Goal: Task Accomplishment & Management: Complete application form

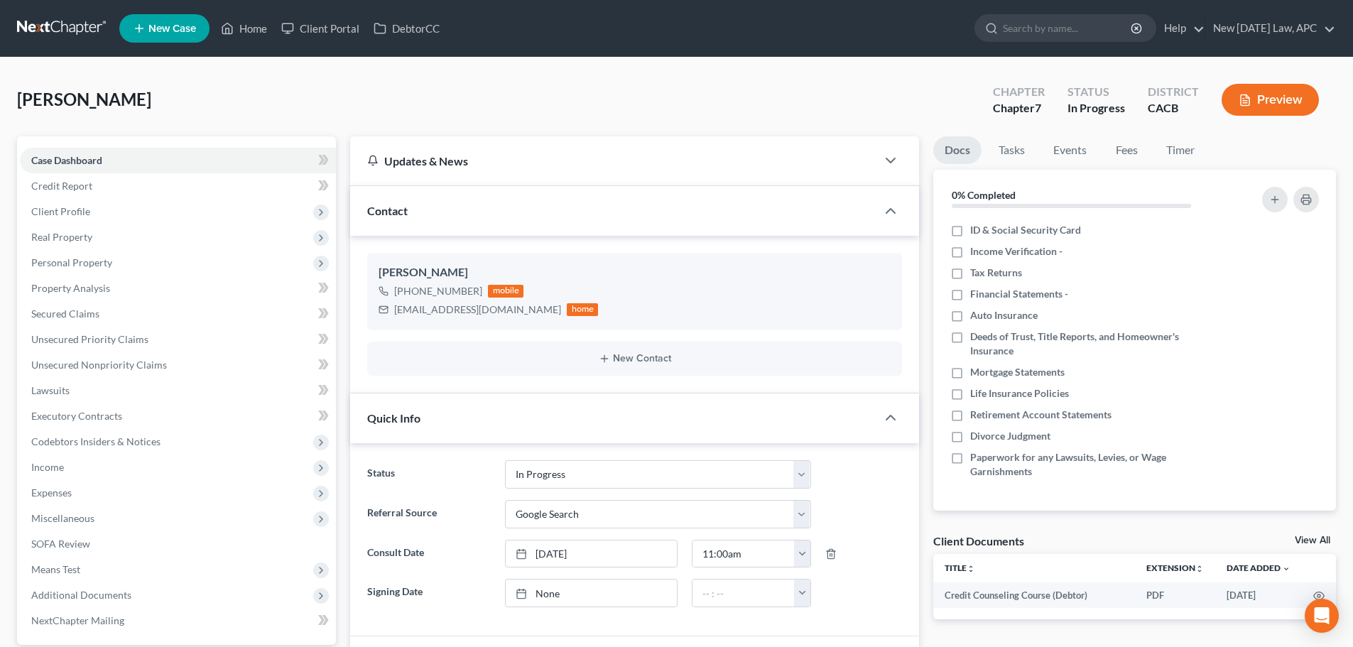
select select "5"
select select "4"
drag, startPoint x: 78, startPoint y: 20, endPoint x: 92, endPoint y: 27, distance: 15.9
click at [78, 20] on link at bounding box center [62, 29] width 91 height 26
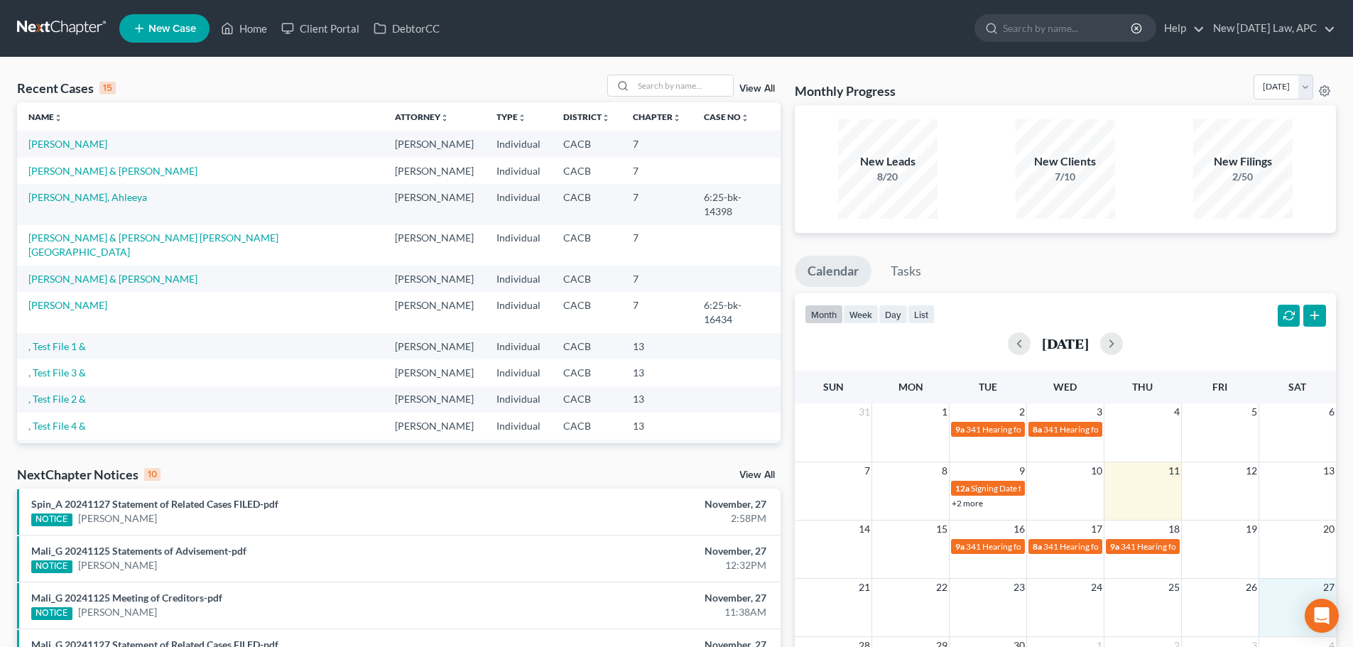
click at [1300, 602] on div "21 22 23 24 25 26 27" at bounding box center [1065, 607] width 541 height 58
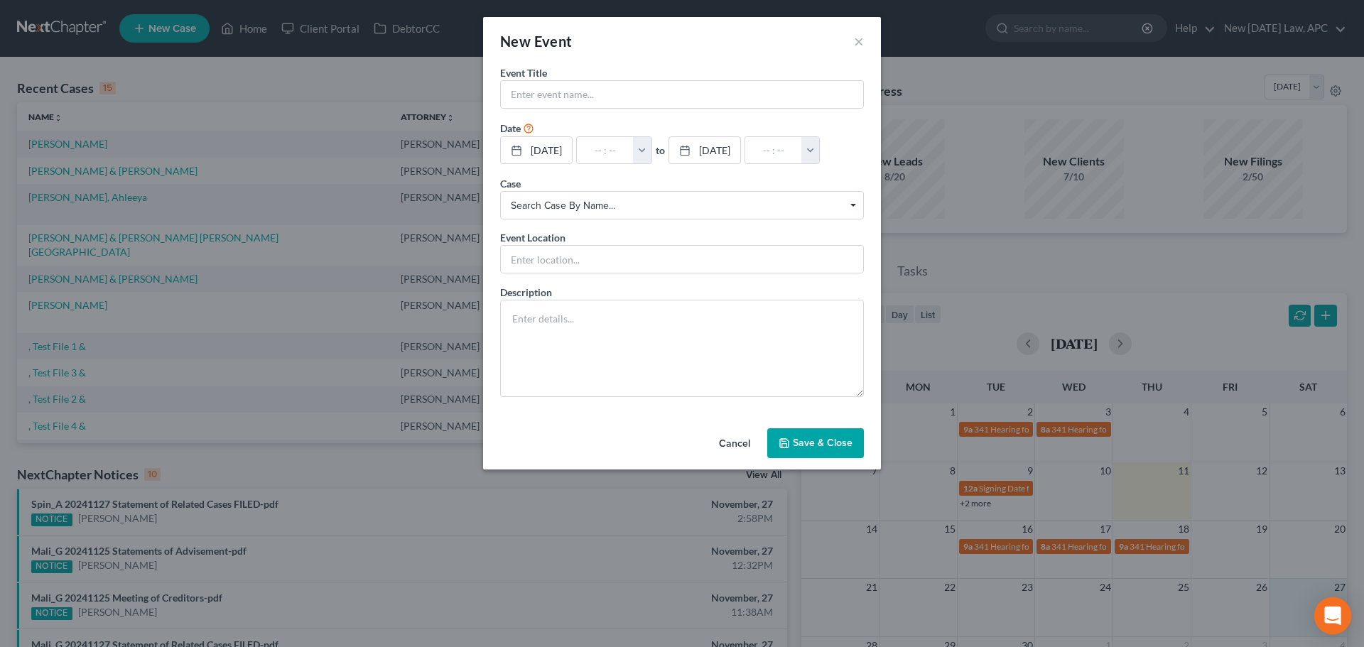
click at [1315, 612] on body "Home New Case Client Portal DebtorCC New Tomorrow Law, APC shalah@newtomorrowla…" at bounding box center [682, 511] width 1364 height 1022
click at [732, 447] on button "Cancel" at bounding box center [734, 444] width 54 height 28
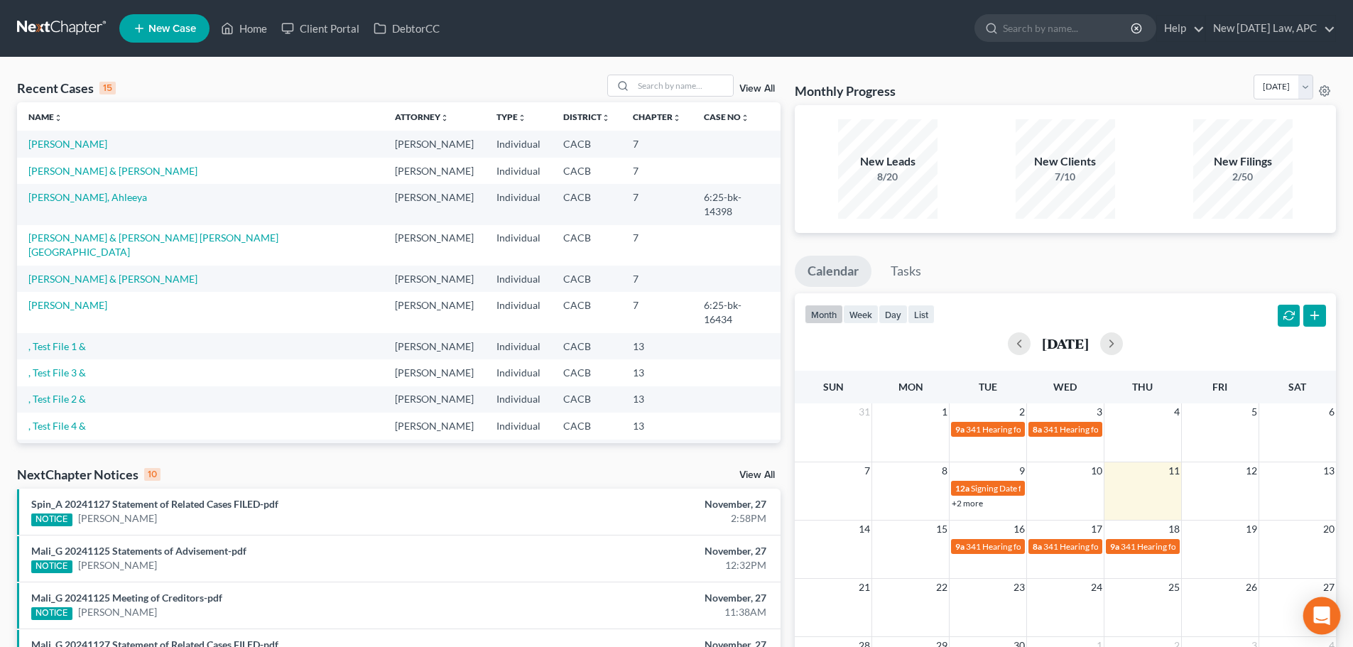
click at [1327, 610] on icon "Open Intercom Messenger" at bounding box center [1321, 616] width 16 height 18
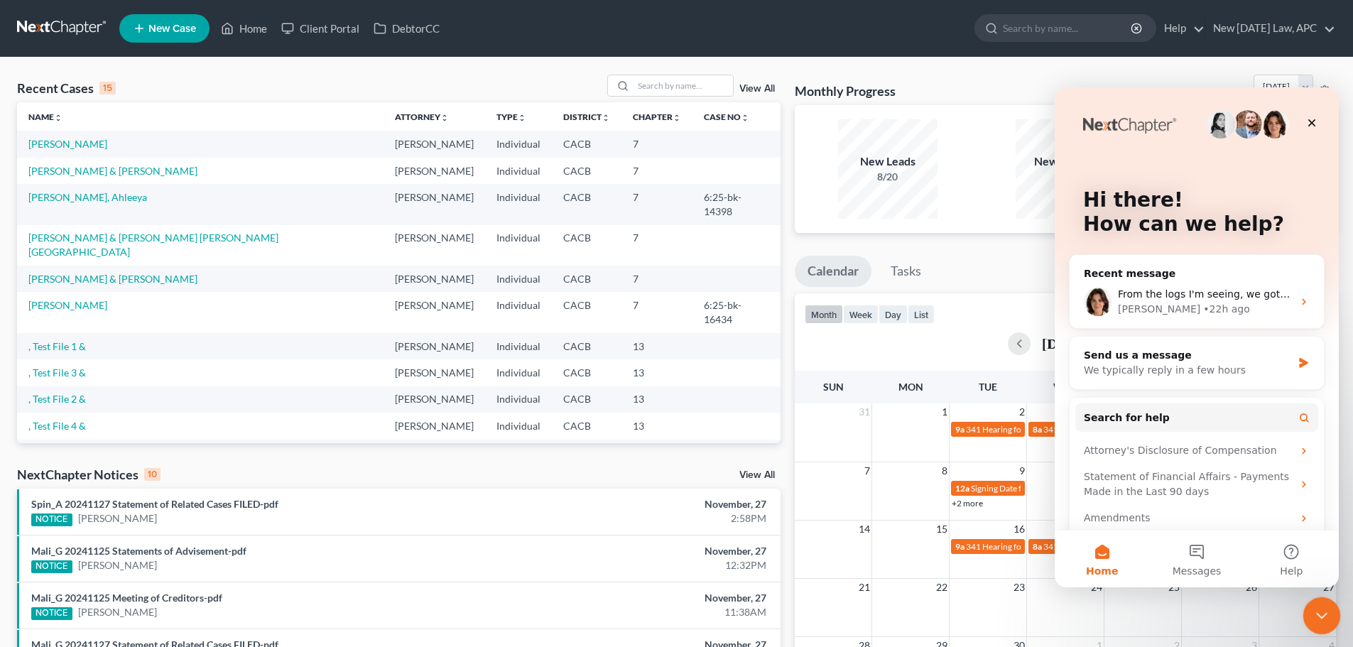
drag, startPoint x: 1312, startPoint y: 614, endPoint x: 2593, endPoint y: 1200, distance: 1409.2
click at [1310, 614] on div "Close Intercom Messenger" at bounding box center [1320, 614] width 34 height 34
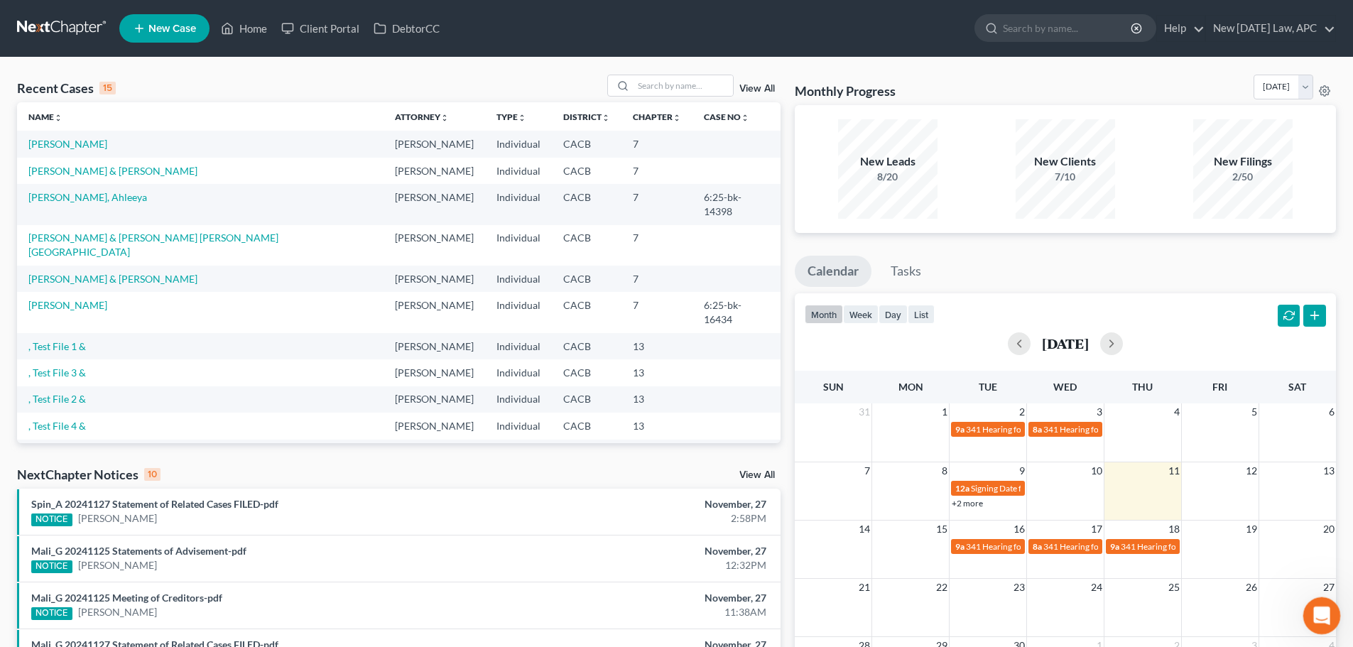
click at [1317, 616] on icon "Open Intercom Messenger" at bounding box center [1320, 613] width 10 height 11
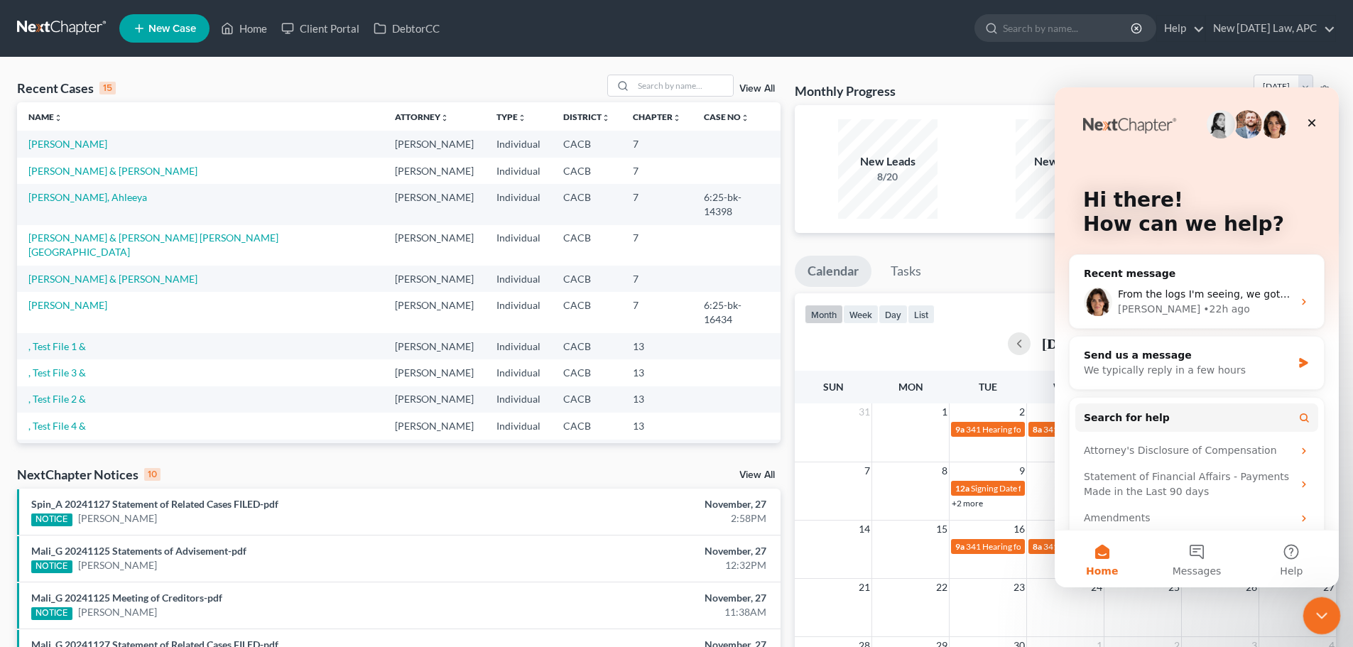
click at [1317, 616] on icon "Close Intercom Messenger" at bounding box center [1319, 613] width 17 height 17
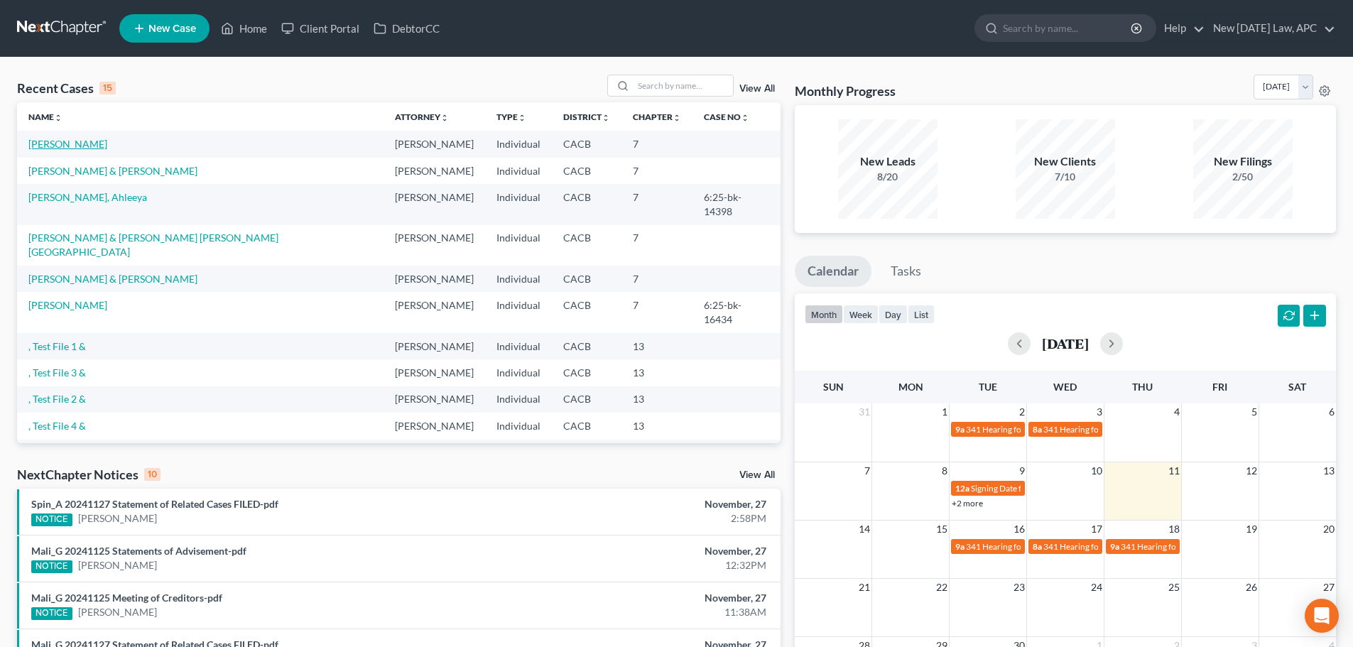
click at [80, 143] on link "[PERSON_NAME]" at bounding box center [67, 144] width 79 height 12
select select "4"
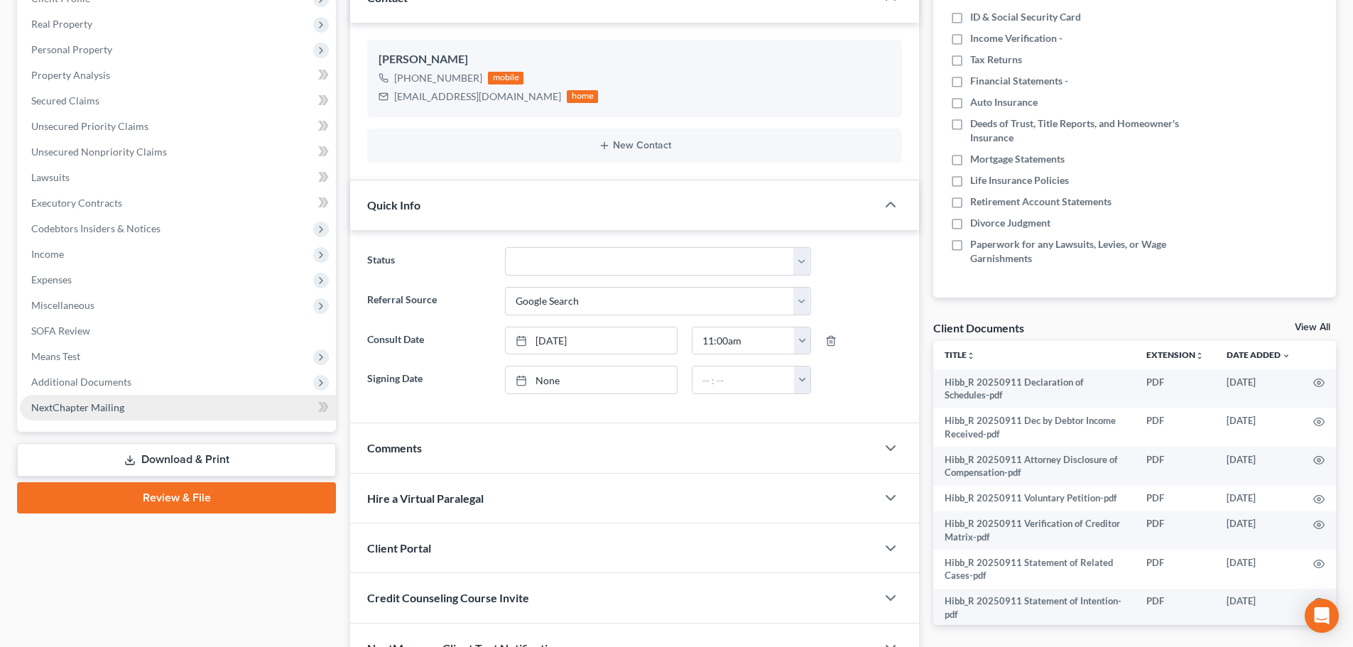
click at [139, 490] on link "Review & File" at bounding box center [176, 497] width 319 height 31
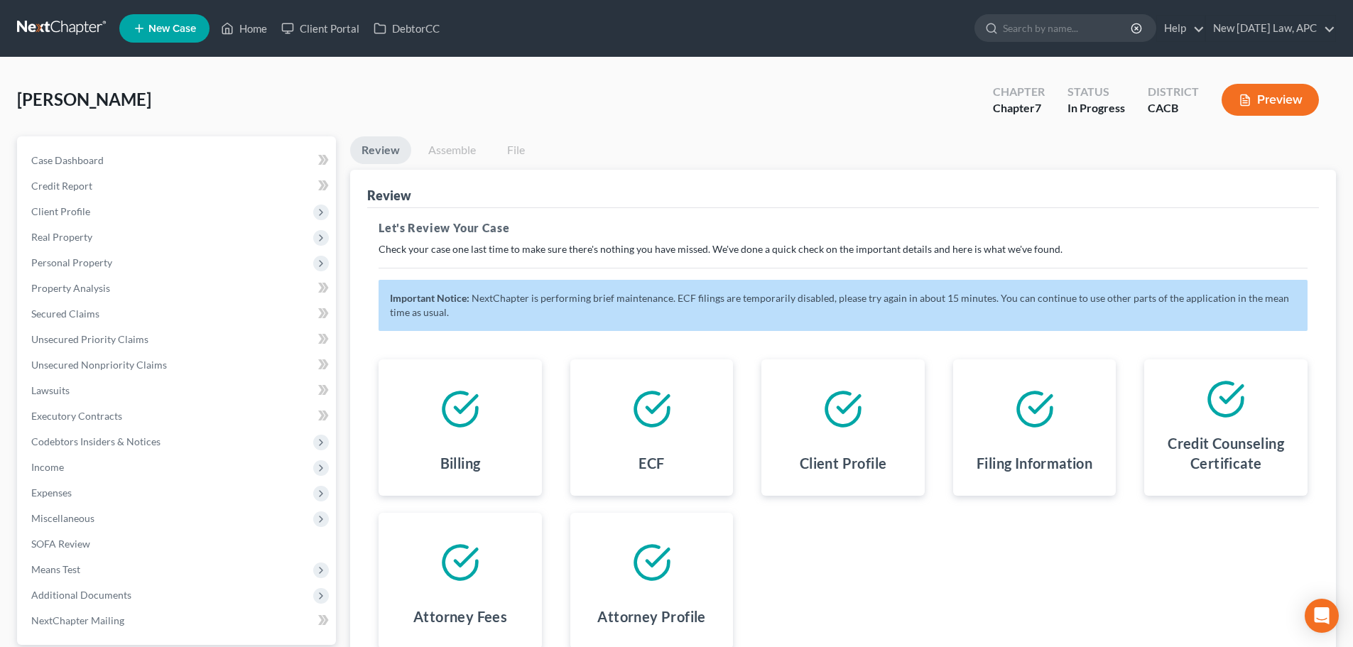
click at [43, 44] on nav "Home New Case Client Portal DebtorCC New Tomorrow Law, APC shalah@newtomorrowla…" at bounding box center [676, 28] width 1353 height 57
click at [48, 29] on link at bounding box center [62, 29] width 91 height 26
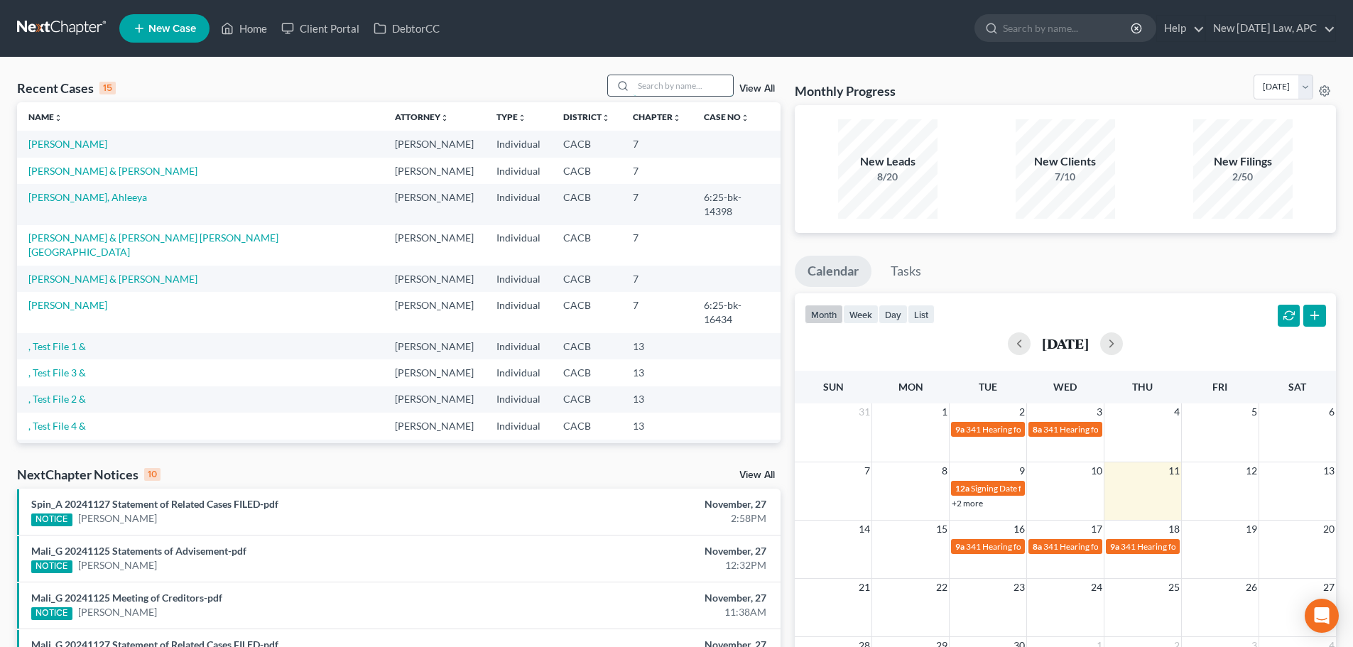
click at [663, 82] on input "search" at bounding box center [683, 85] width 99 height 21
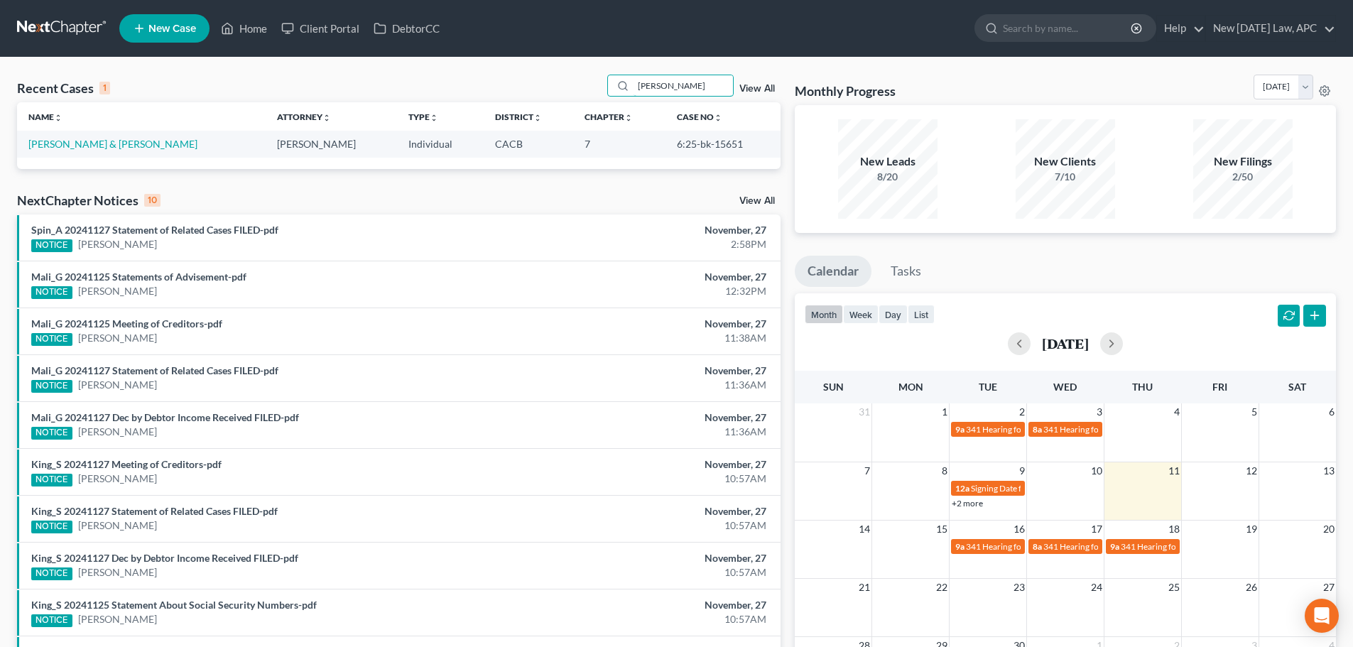
type input "ward"
click at [70, 142] on link "Ward, David & Leslye" at bounding box center [112, 144] width 169 height 12
select select "6"
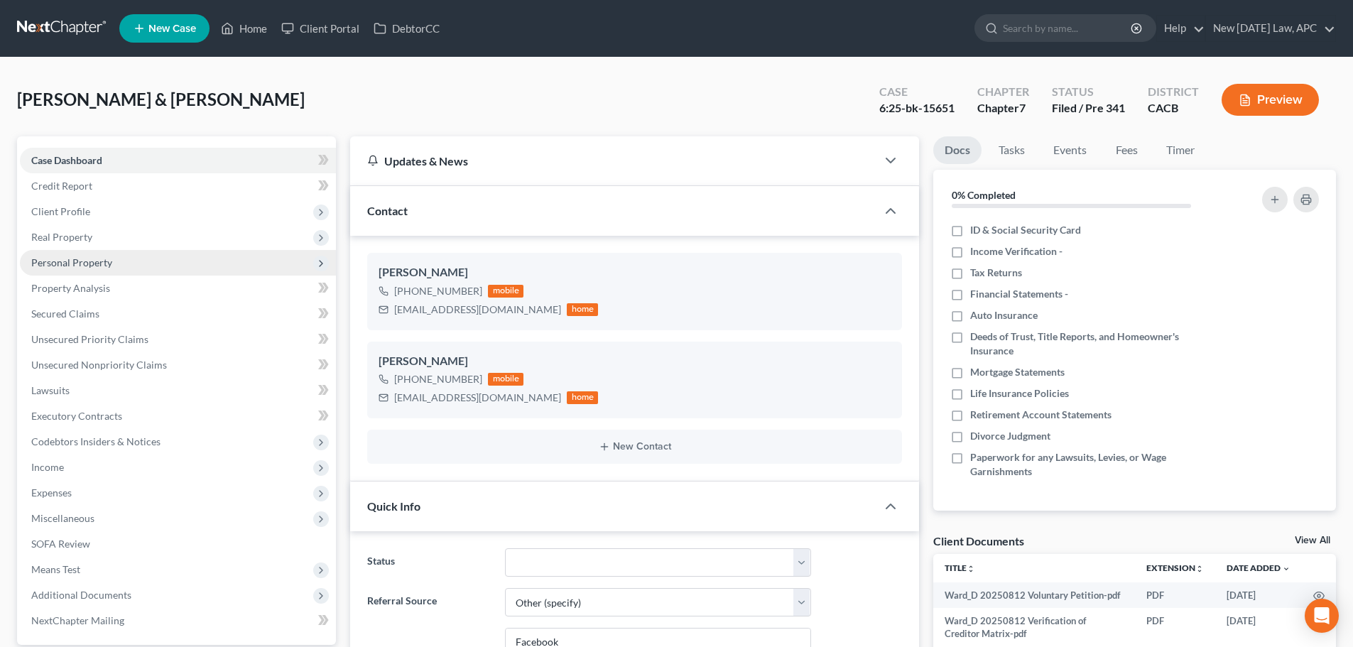
click at [71, 262] on span "Personal Property" at bounding box center [71, 262] width 81 height 12
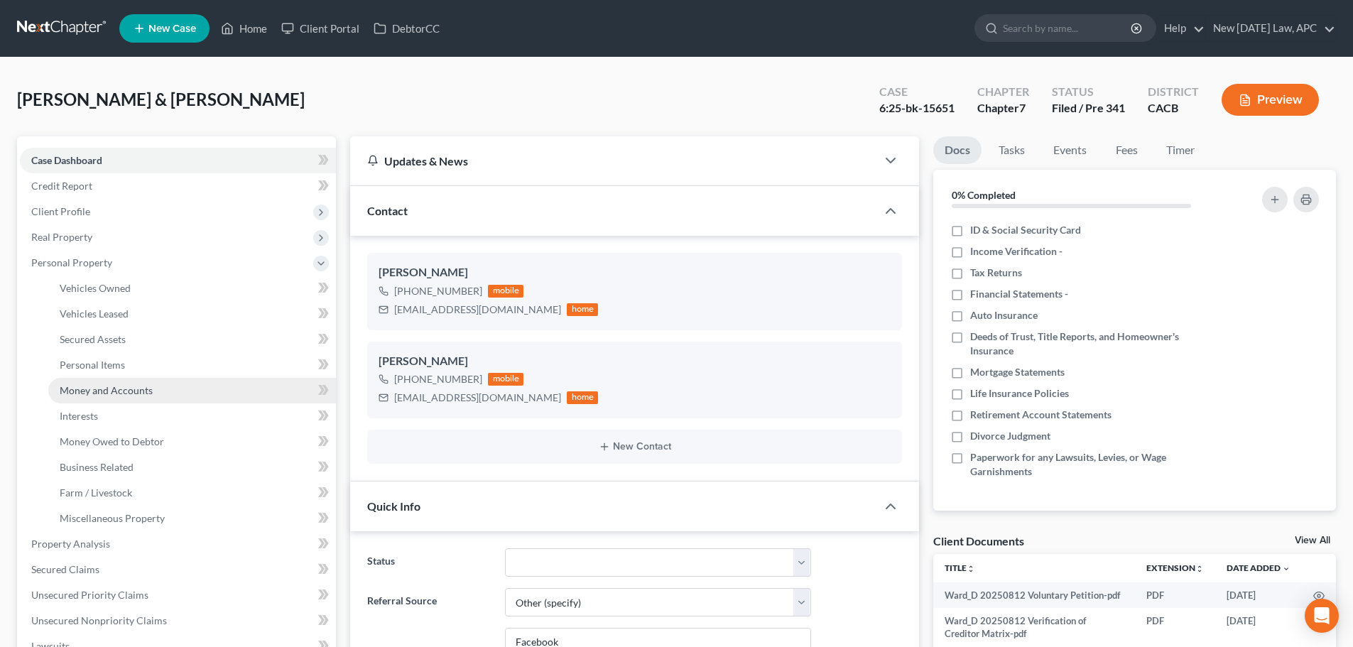
click at [102, 381] on link "Money and Accounts" at bounding box center [192, 391] width 288 height 26
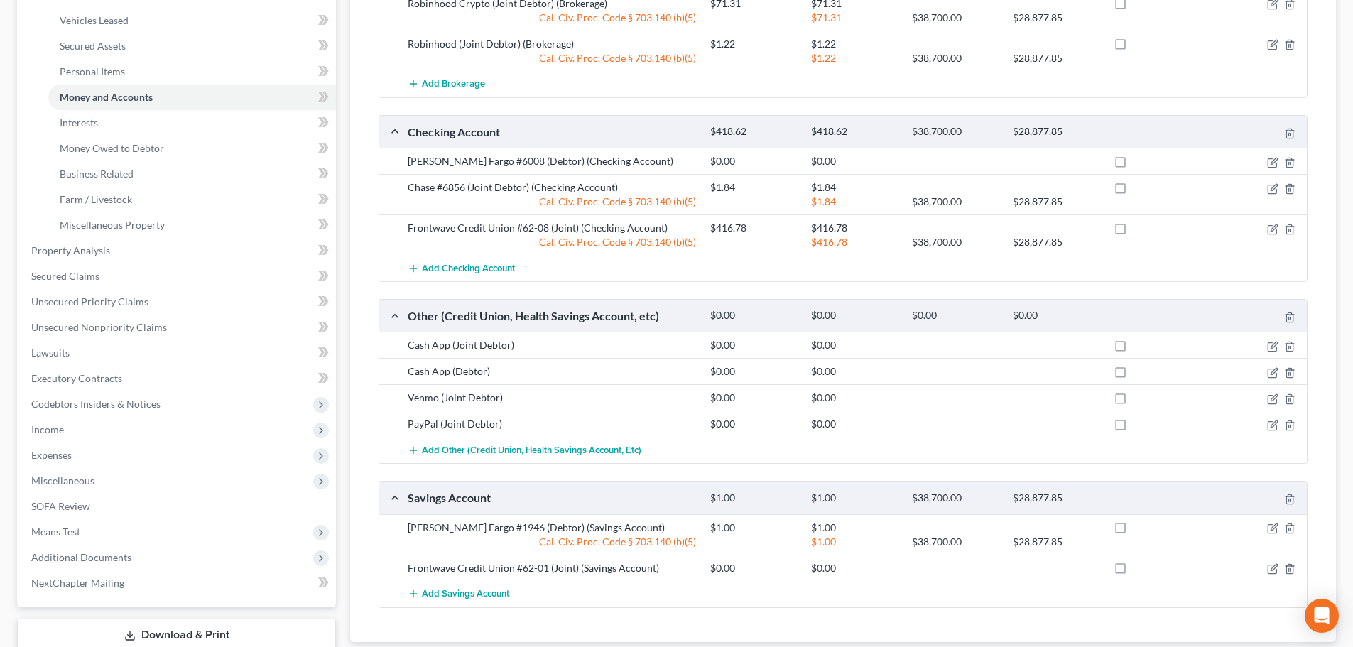
scroll to position [318, 0]
